Goal: Information Seeking & Learning: Learn about a topic

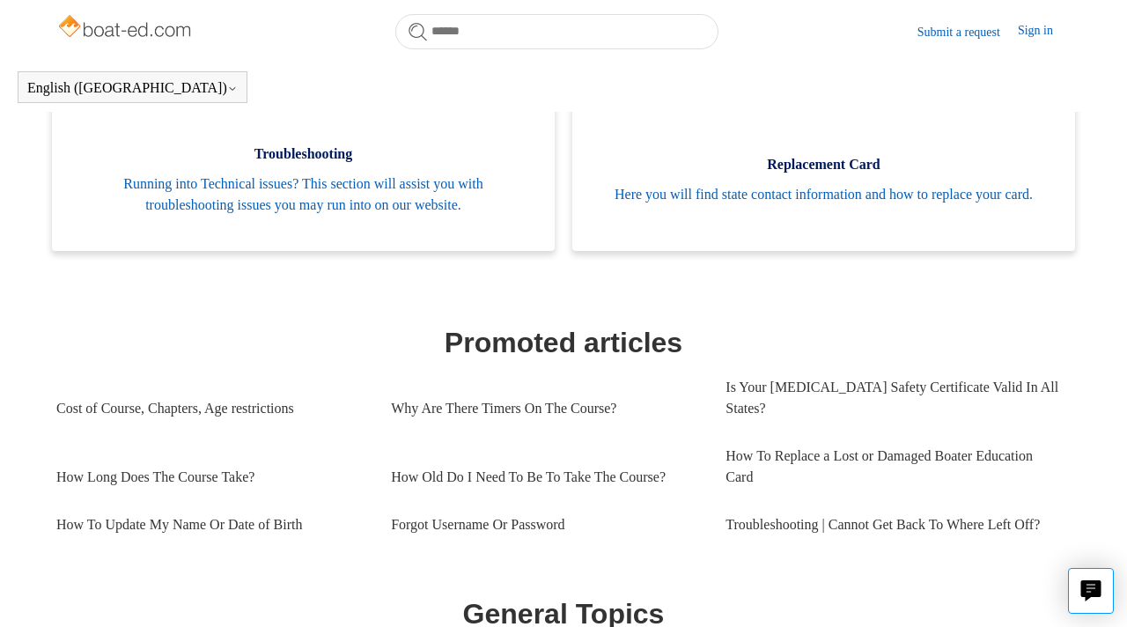
scroll to position [509, 0]
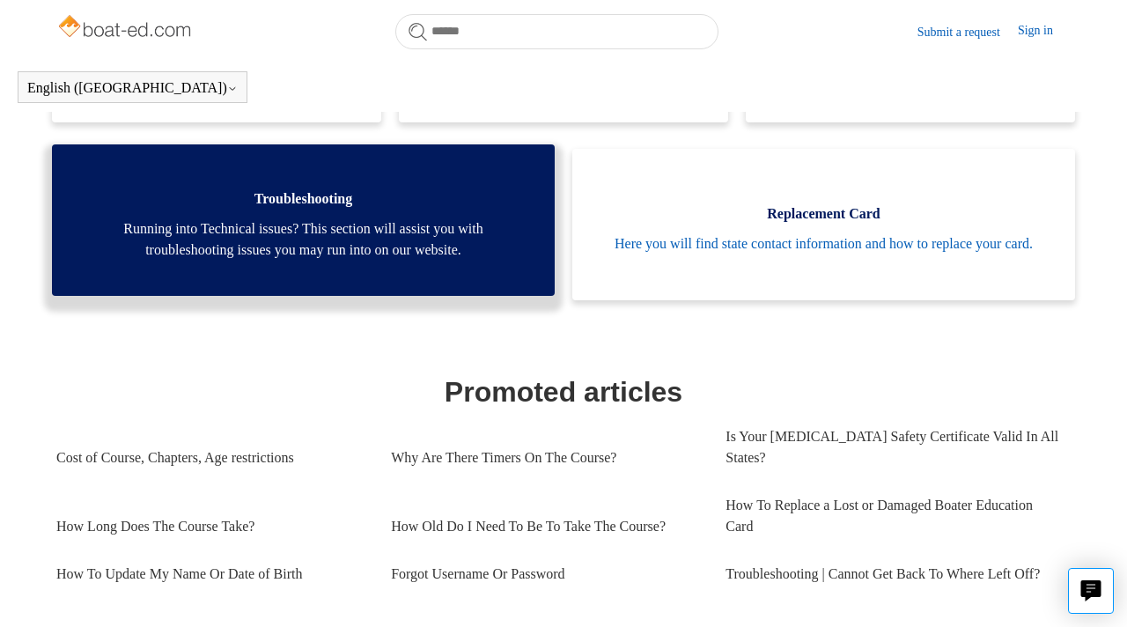
click at [319, 266] on link "Troubleshooting Running into Technical issues? This section will assist you wit…" at bounding box center [303, 219] width 503 height 151
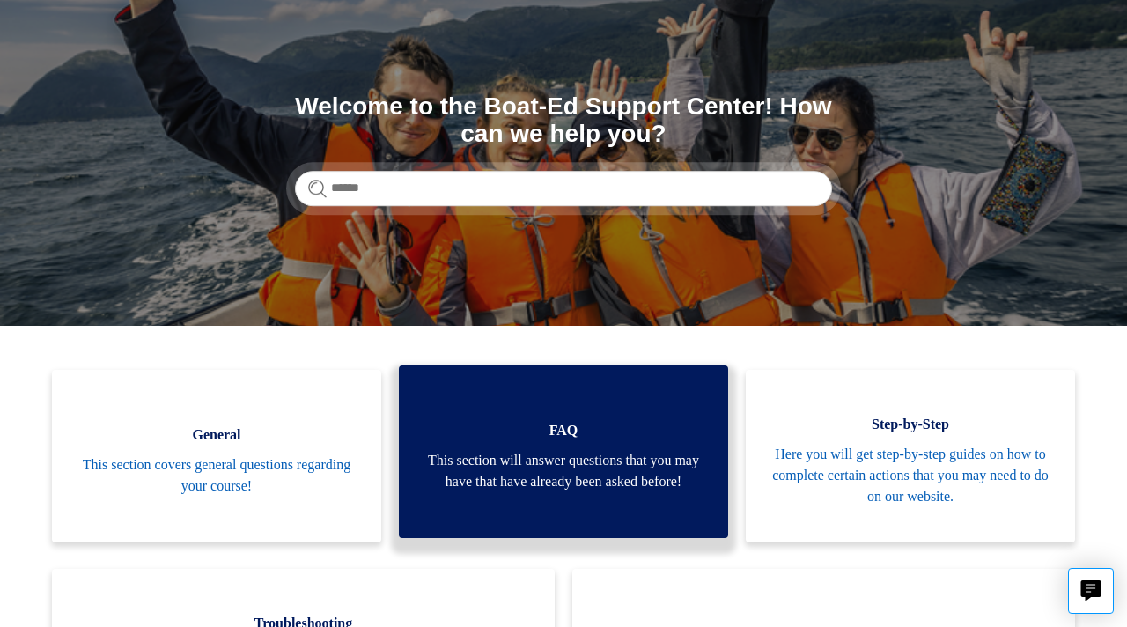
scroll to position [180, 0]
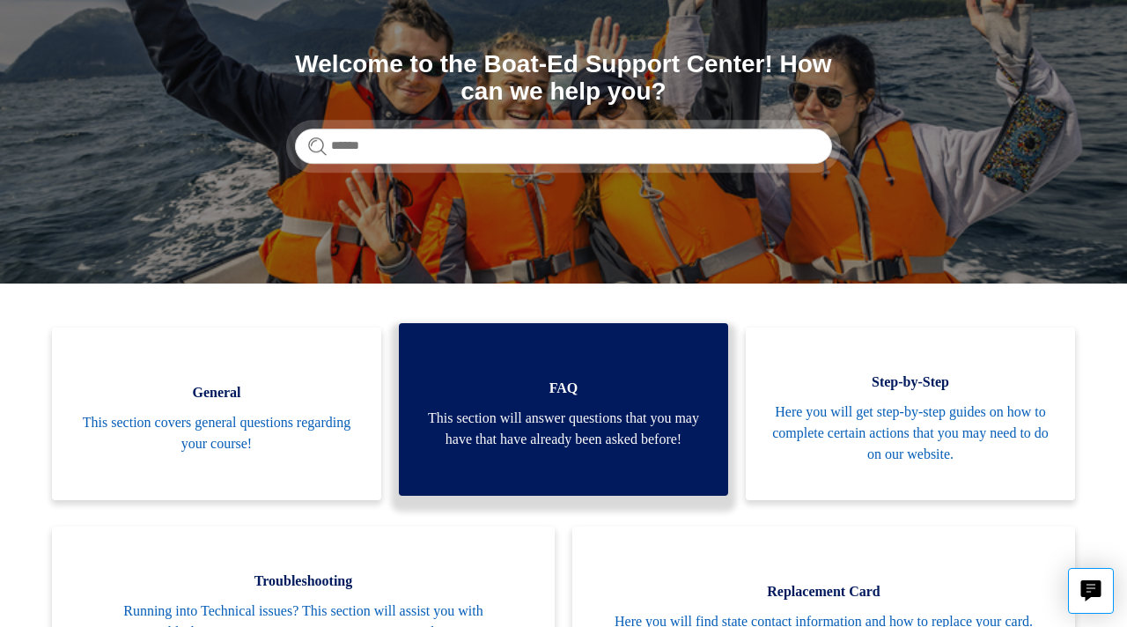
click at [540, 350] on link "FAQ This section will answer questions that you may have that have already been…" at bounding box center [563, 409] width 329 height 173
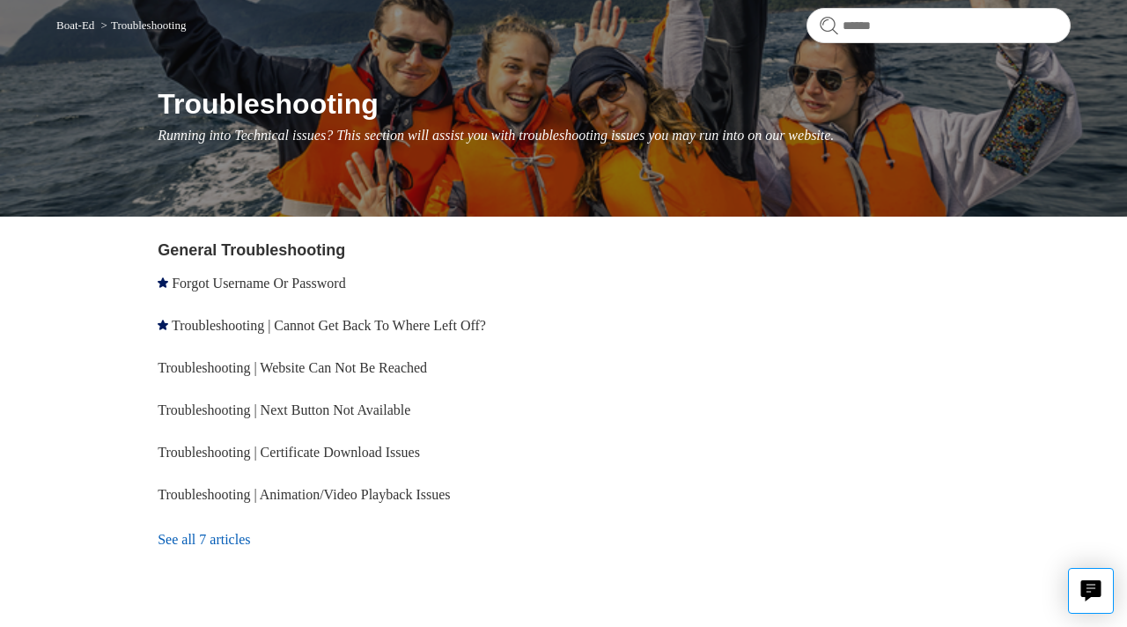
scroll to position [190, 0]
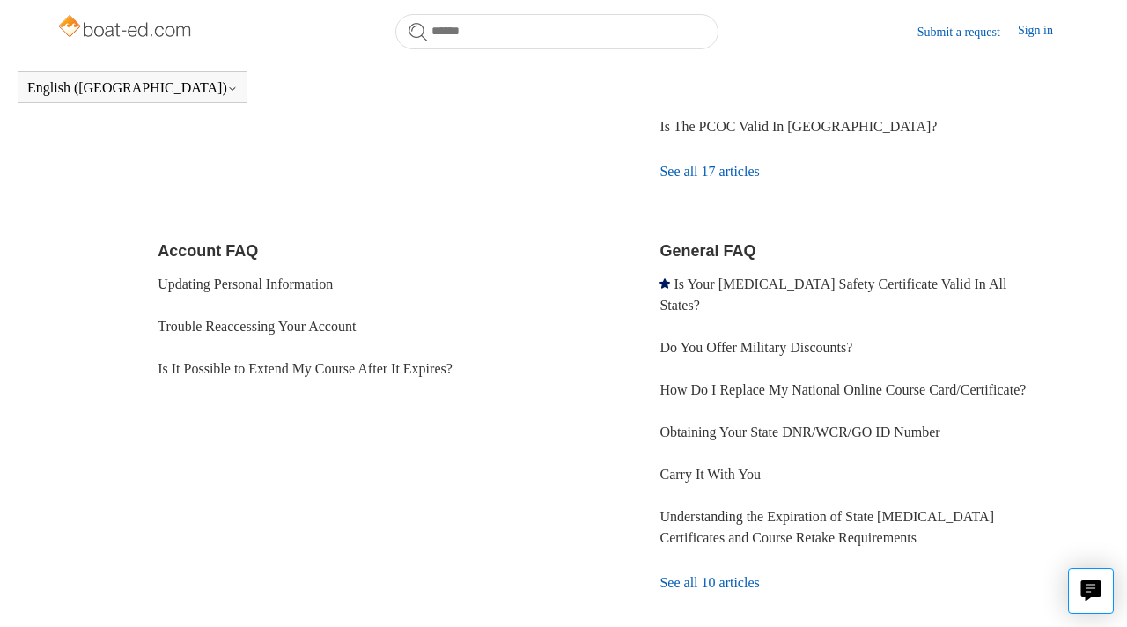
scroll to position [415, 0]
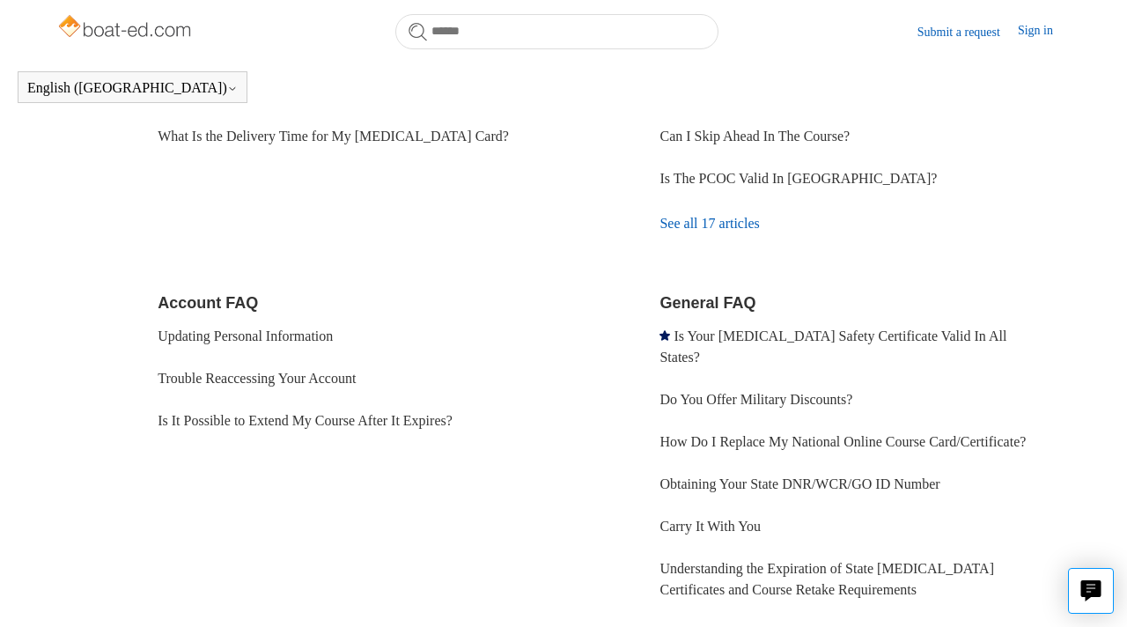
click at [698, 229] on link "See all 17 articles" at bounding box center [864, 224] width 411 height 48
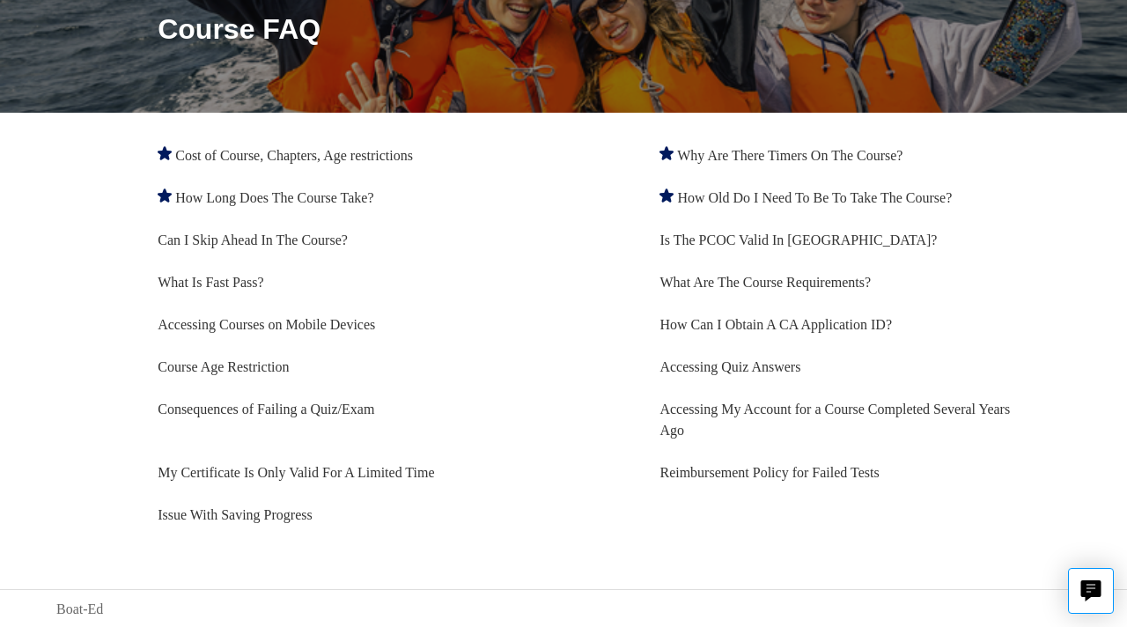
scroll to position [224, 0]
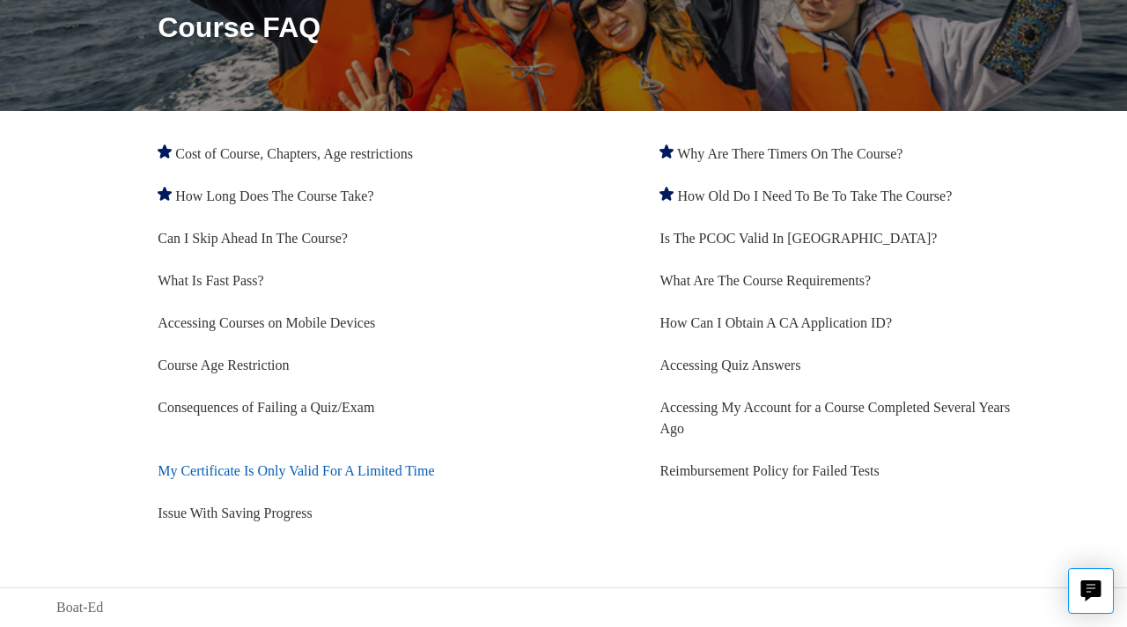
click at [346, 470] on link "My Certificate Is Only Valid For A Limited Time" at bounding box center [296, 470] width 276 height 15
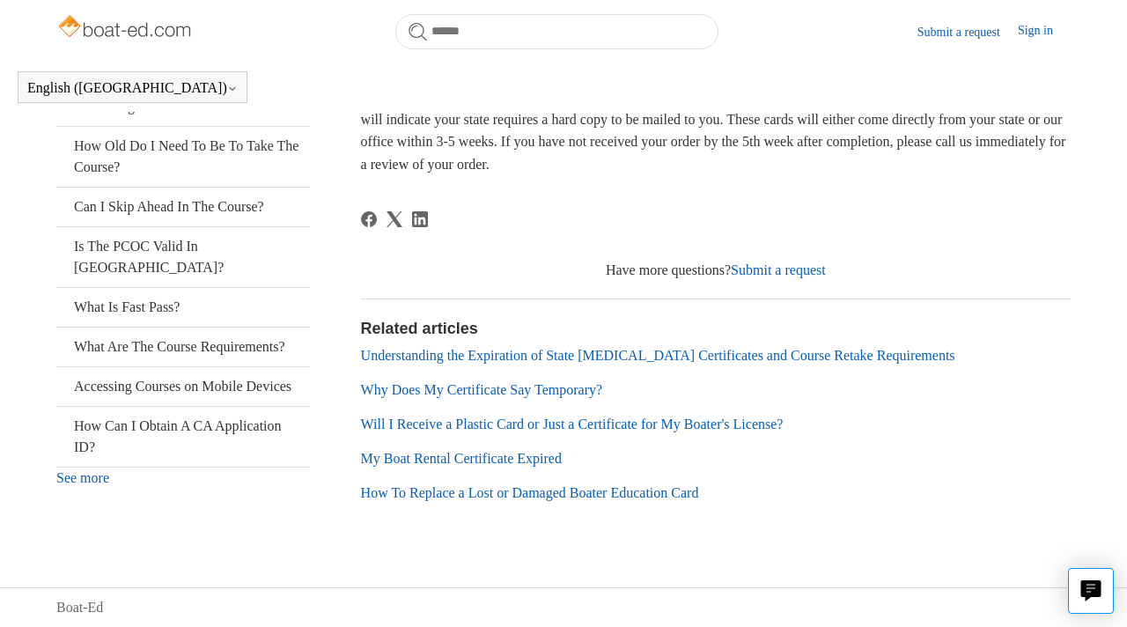
scroll to position [365, 0]
click at [529, 451] on link "My Boat Rental Certificate Expired" at bounding box center [461, 458] width 201 height 15
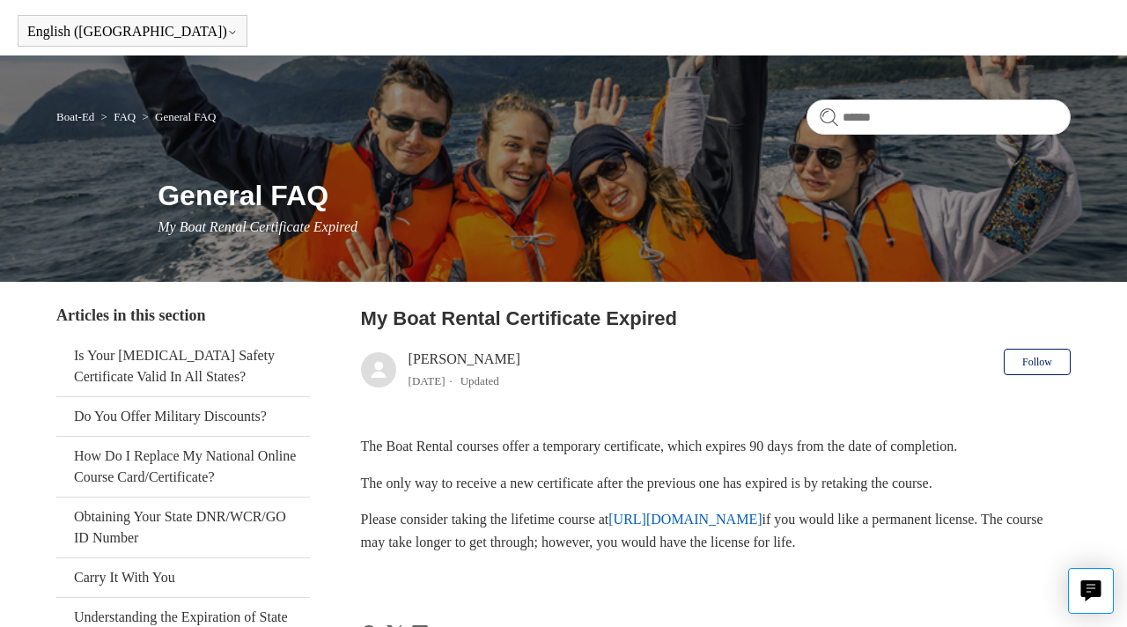
scroll to position [126, 0]
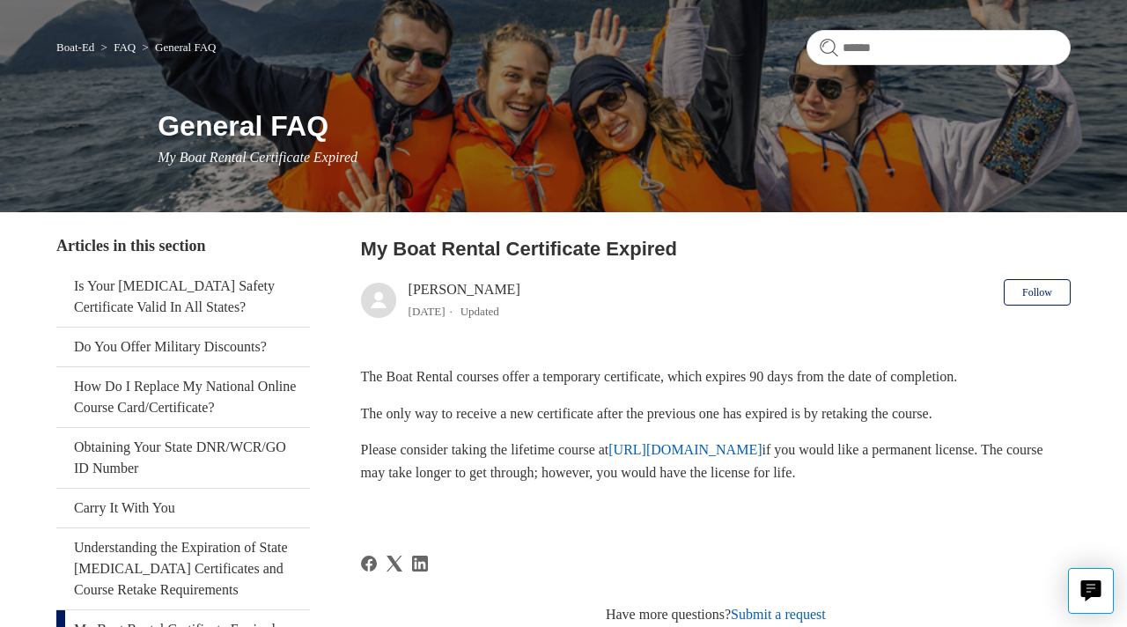
click at [698, 450] on link "[URL][DOMAIN_NAME]" at bounding box center [684, 449] width 153 height 15
